Goal: Navigation & Orientation: Find specific page/section

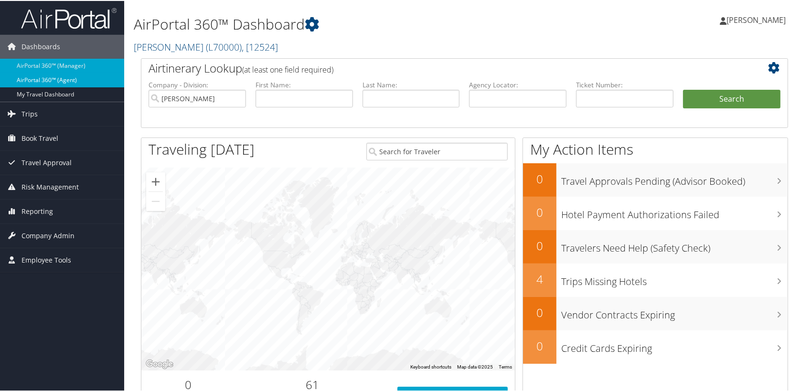
click at [48, 75] on link "AirPortal 360™ (Agent)" at bounding box center [62, 79] width 124 height 14
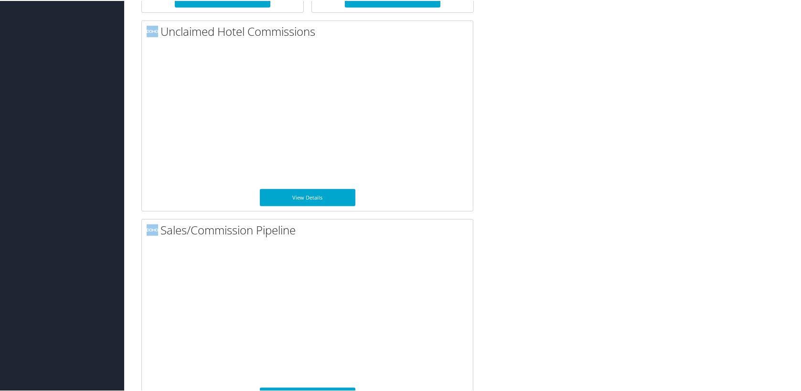
scroll to position [707, 0]
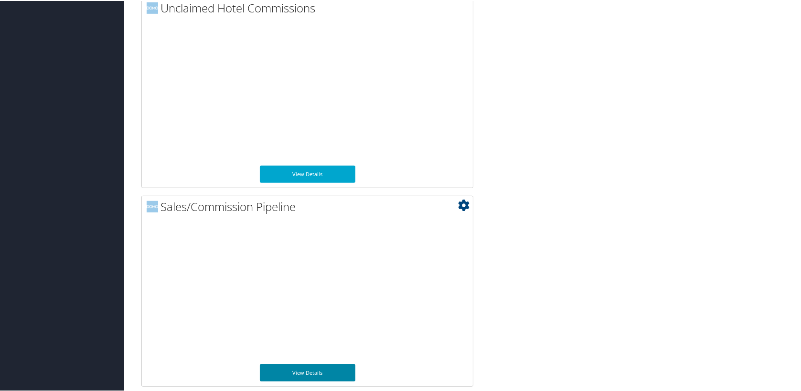
click at [305, 369] on link "View Details" at bounding box center [308, 372] width 96 height 17
